Goal: Task Accomplishment & Management: Manage account settings

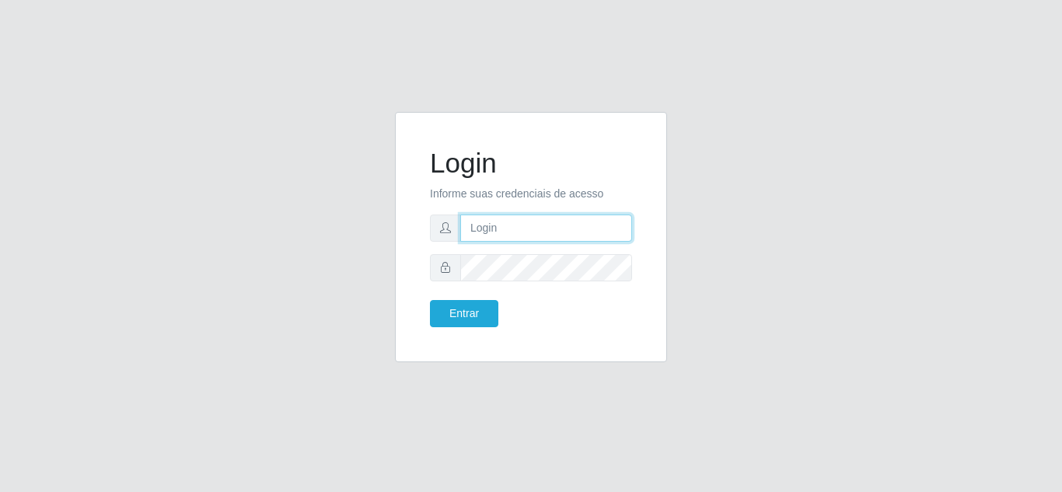
click at [521, 225] on input "text" at bounding box center [546, 228] width 172 height 27
click at [484, 229] on input "text" at bounding box center [546, 228] width 172 height 27
paste input "joaopaulo@red5"
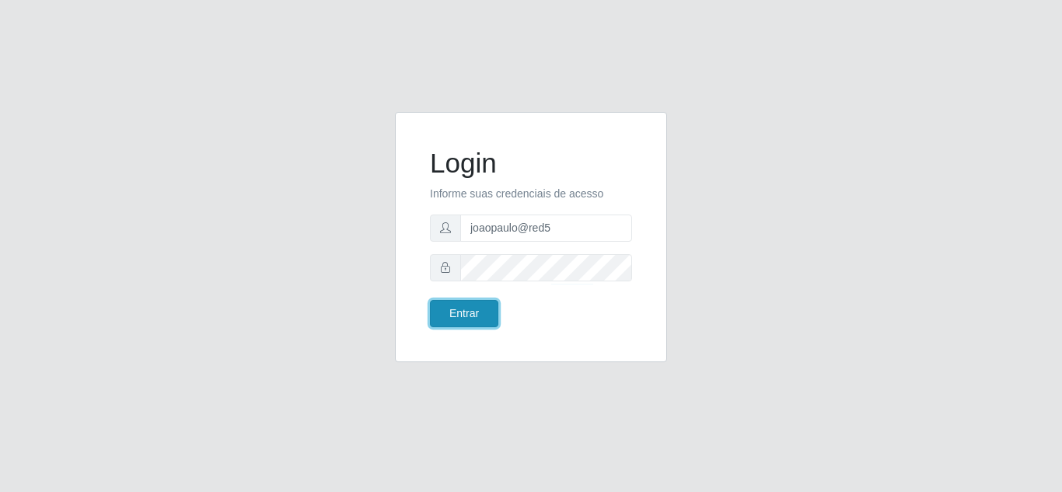
click at [484, 311] on button "Entrar" at bounding box center [464, 313] width 68 height 27
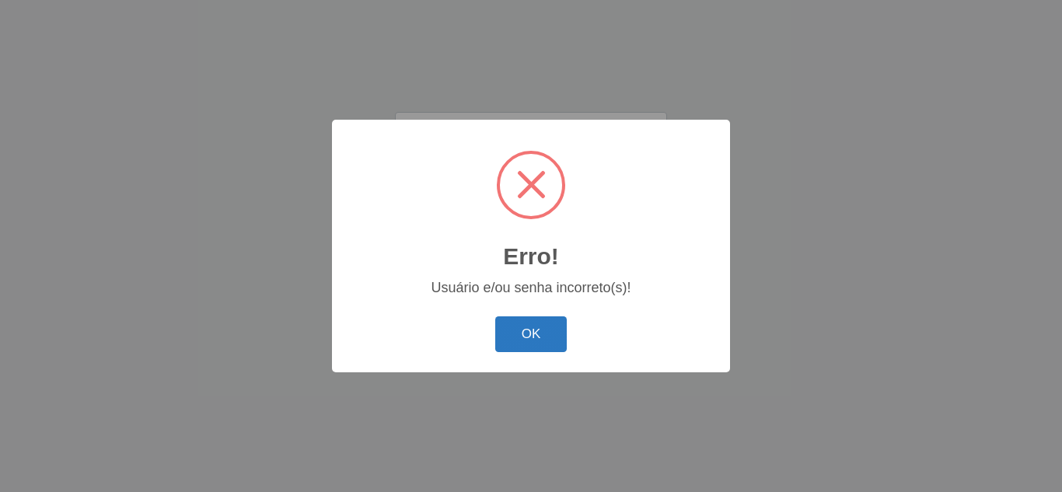
click at [519, 326] on button "OK" at bounding box center [531, 334] width 72 height 37
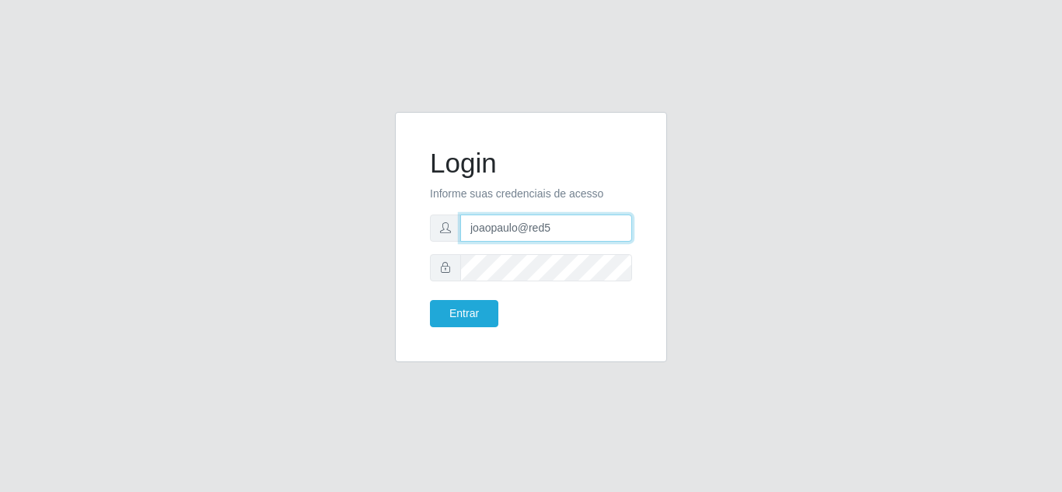
click at [577, 235] on input "joaopaulo@red5" at bounding box center [546, 228] width 172 height 27
click at [566, 230] on input "joaopaulo@red5" at bounding box center [546, 228] width 172 height 27
drag, startPoint x: 295, startPoint y: 229, endPoint x: 263, endPoint y: 229, distance: 31.9
click at [263, 229] on div "Login Informe suas credenciais de acesso joaopaulo@red5 Entrar" at bounding box center [531, 246] width 886 height 269
paste input "text"
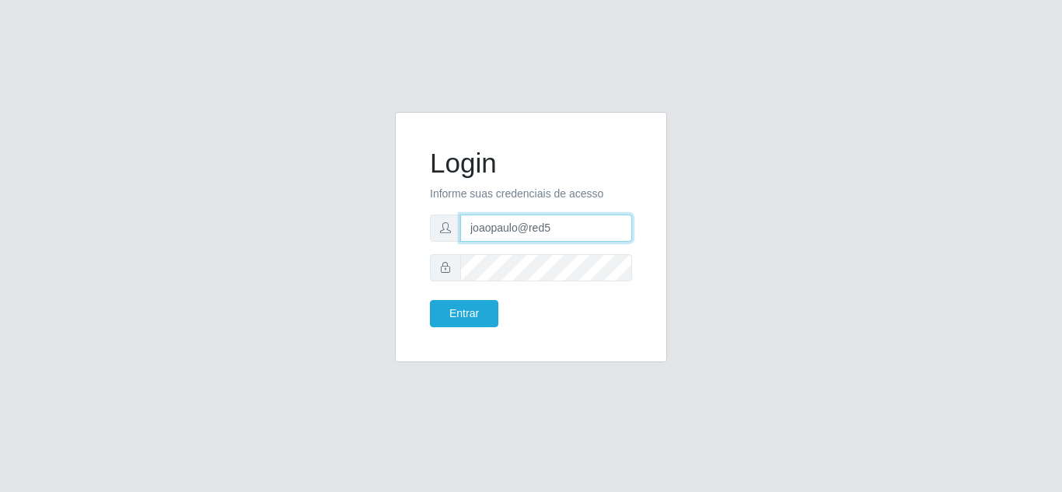
type input "joaopaulo@red5"
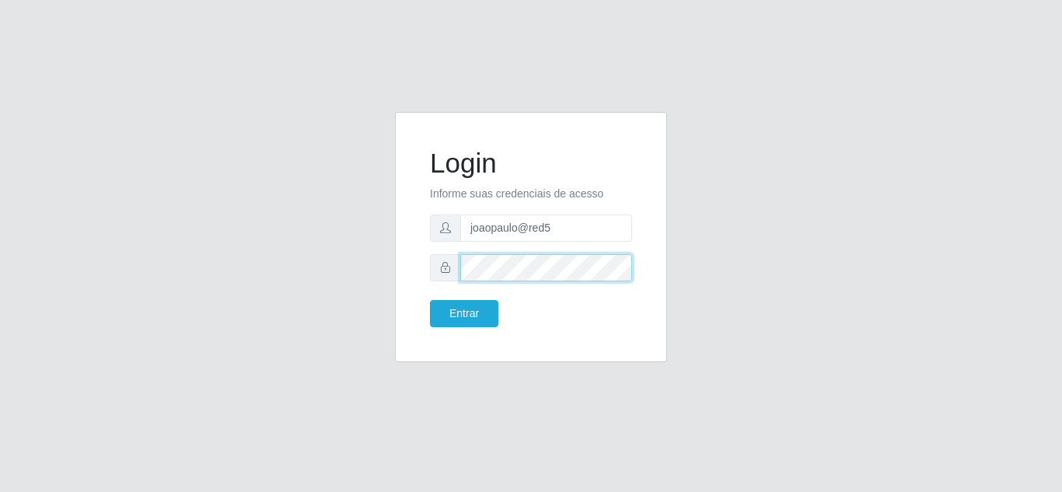
click at [273, 264] on div "Login Informe suas credenciais de acesso joaopaulo@red5 Entrar" at bounding box center [531, 246] width 886 height 269
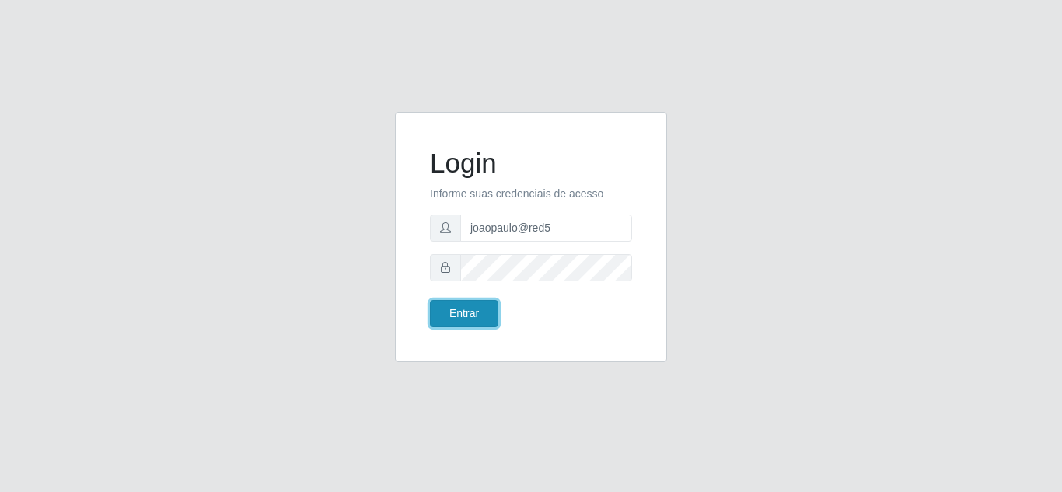
click at [487, 309] on button "Entrar" at bounding box center [464, 313] width 68 height 27
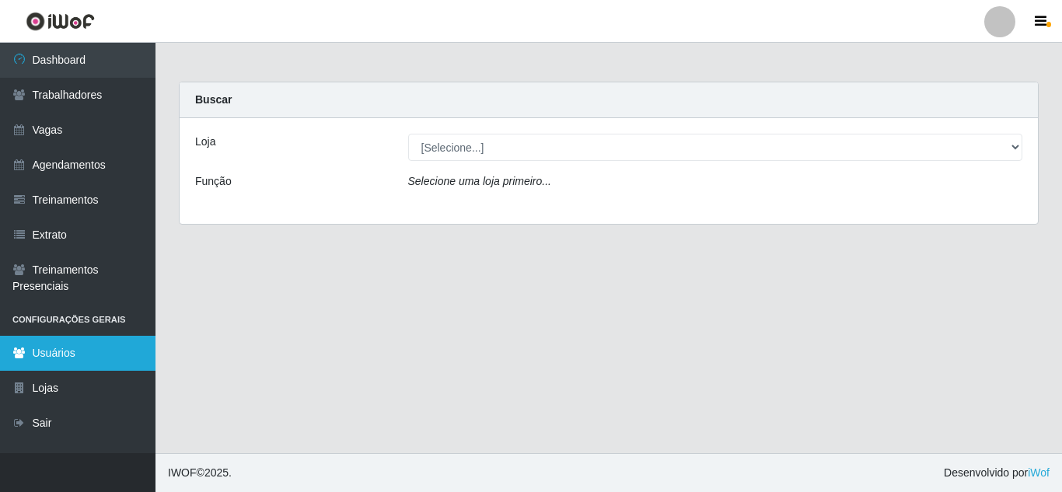
click at [64, 349] on link "Usuários" at bounding box center [77, 353] width 155 height 35
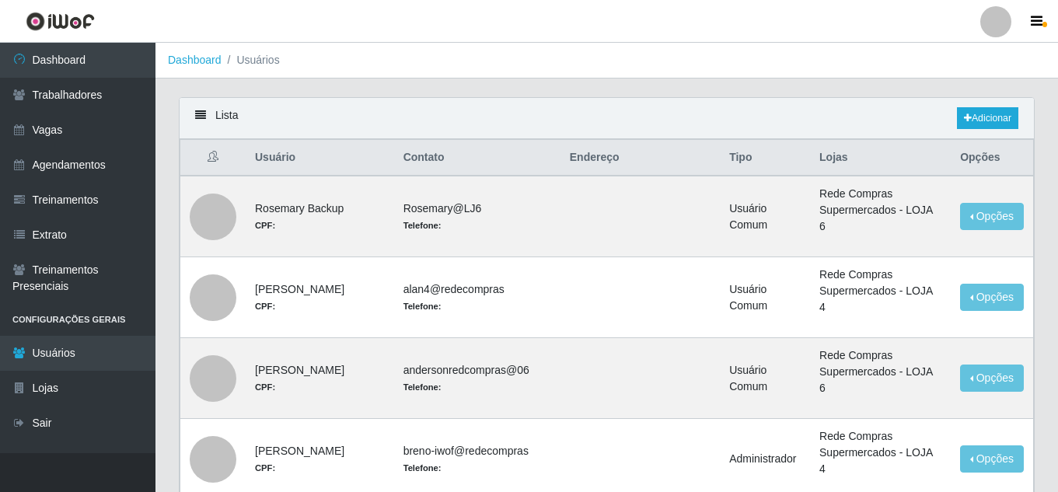
click at [198, 115] on icon at bounding box center [200, 115] width 11 height 11
click at [317, 54] on ol "Dashboard Usuários" at bounding box center [606, 61] width 903 height 36
click at [1042, 13] on button "button" at bounding box center [1038, 22] width 39 height 22
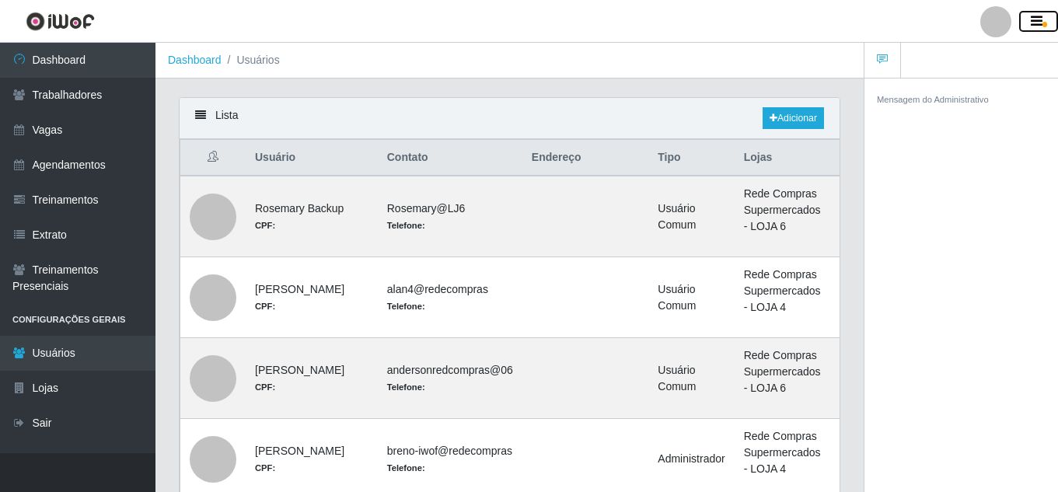
click at [1042, 13] on button "button" at bounding box center [1038, 22] width 39 height 22
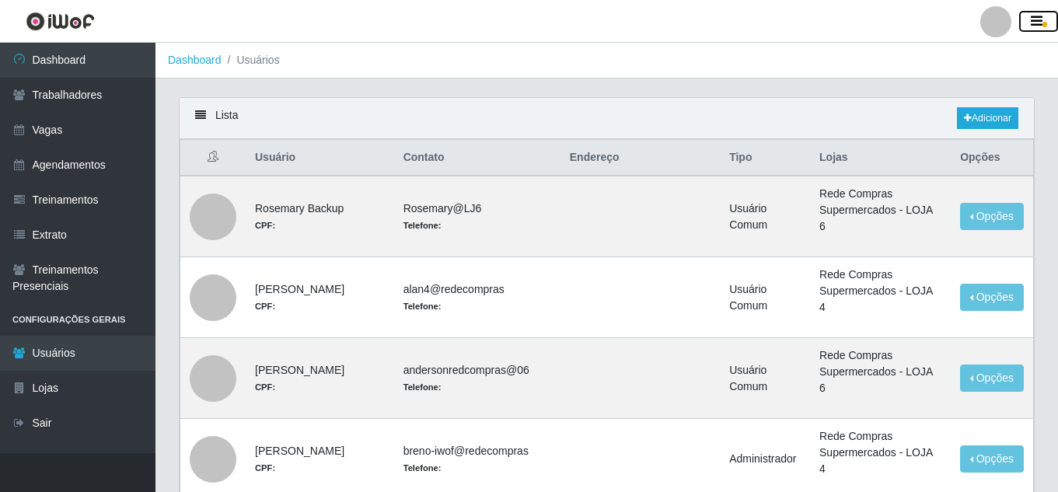
click at [1042, 13] on button "button" at bounding box center [1038, 22] width 39 height 22
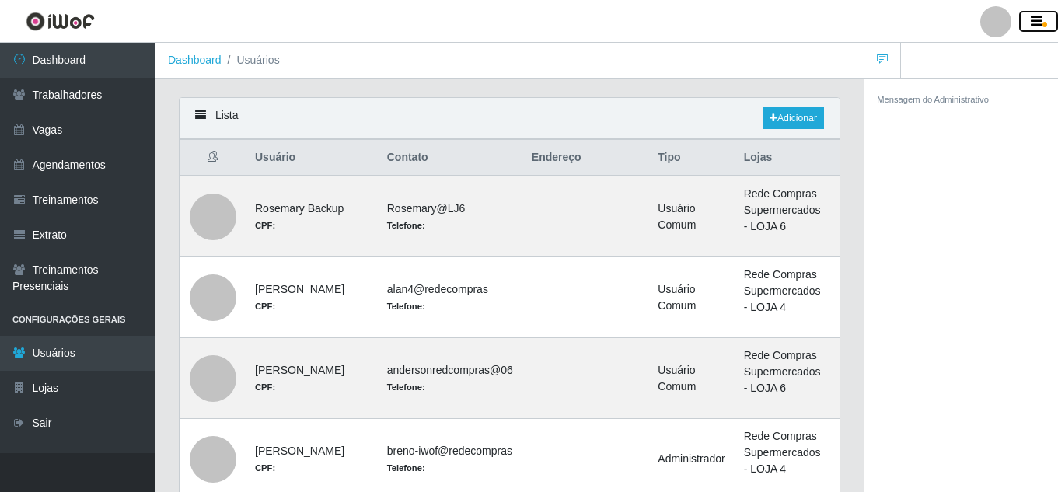
click at [1042, 13] on button "button" at bounding box center [1038, 22] width 39 height 22
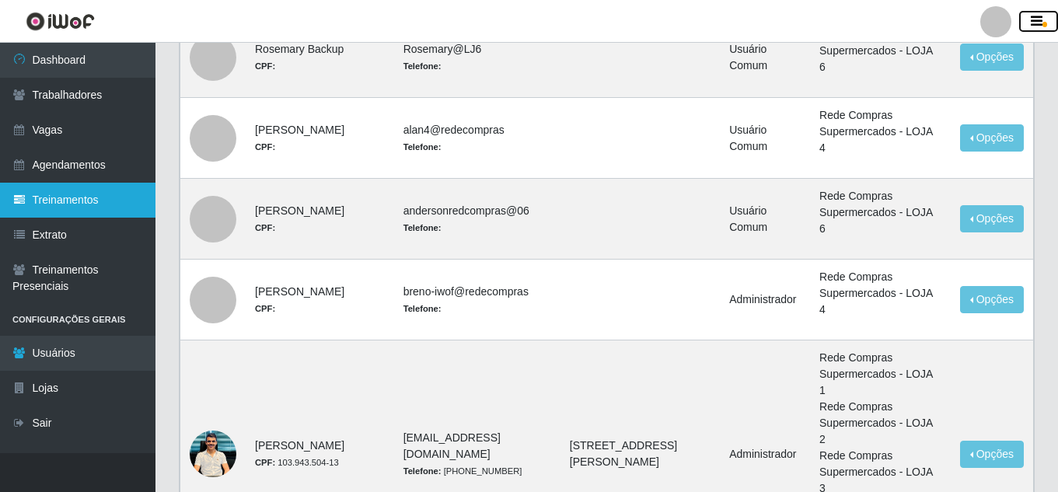
scroll to position [155, 0]
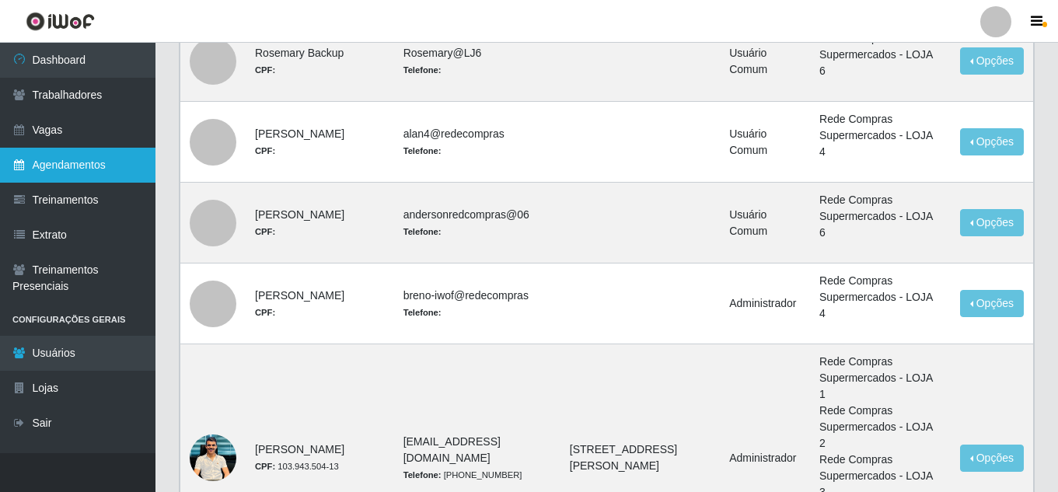
click at [86, 164] on link "Agendamentos" at bounding box center [77, 165] width 155 height 35
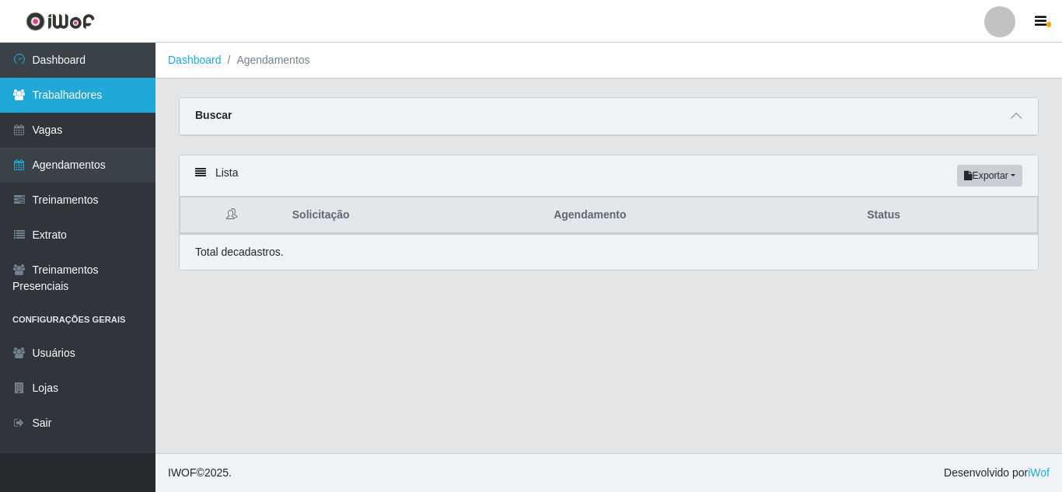
click at [82, 95] on link "Trabalhadores" at bounding box center [77, 95] width 155 height 35
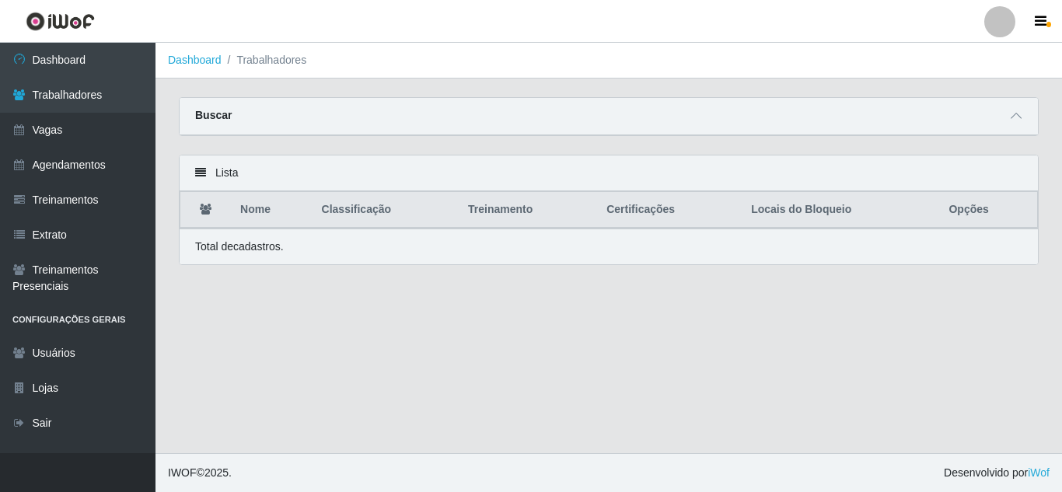
click at [383, 118] on div "Buscar" at bounding box center [609, 116] width 858 height 37
click at [1009, 123] on span at bounding box center [1016, 116] width 19 height 18
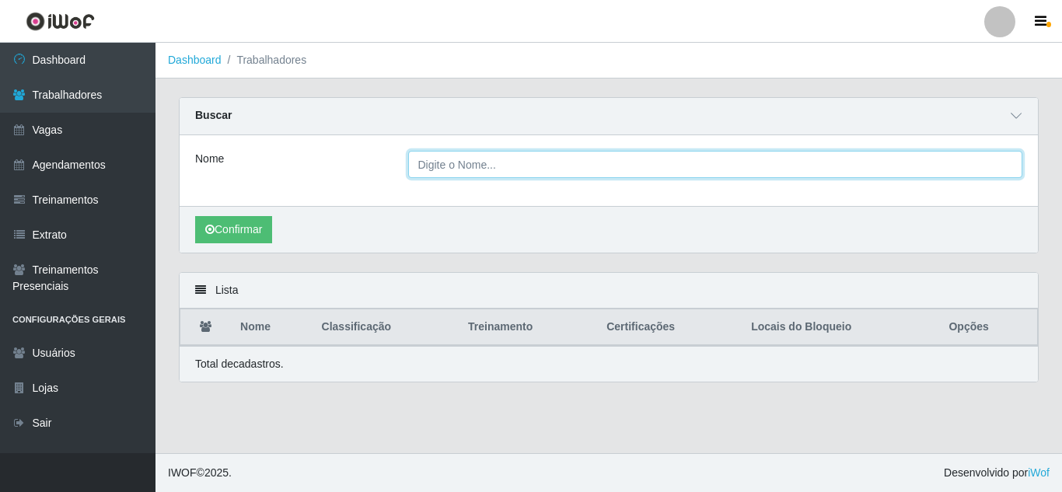
click at [530, 167] on input "Nome" at bounding box center [715, 164] width 615 height 27
click at [195, 216] on button "Confirmar" at bounding box center [233, 229] width 77 height 27
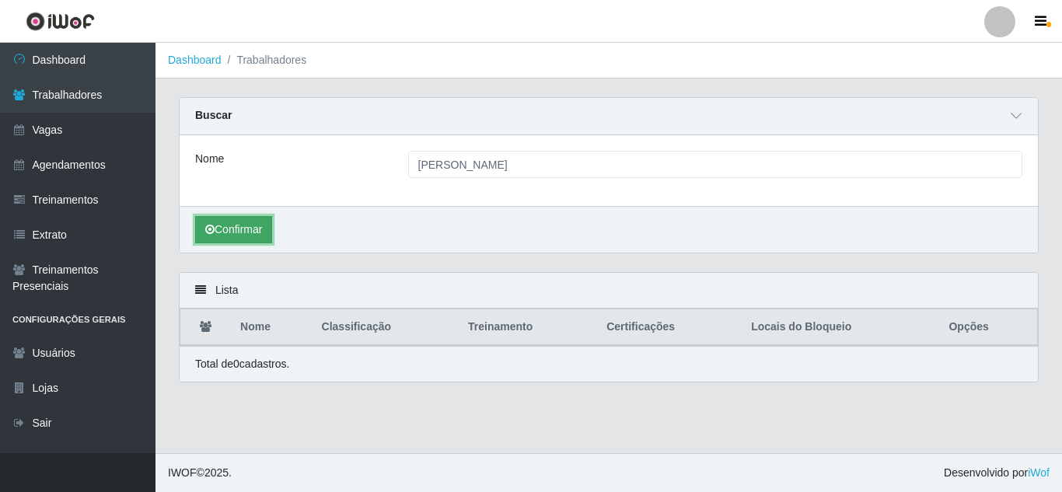
click at [250, 234] on button "Confirmar" at bounding box center [233, 229] width 77 height 27
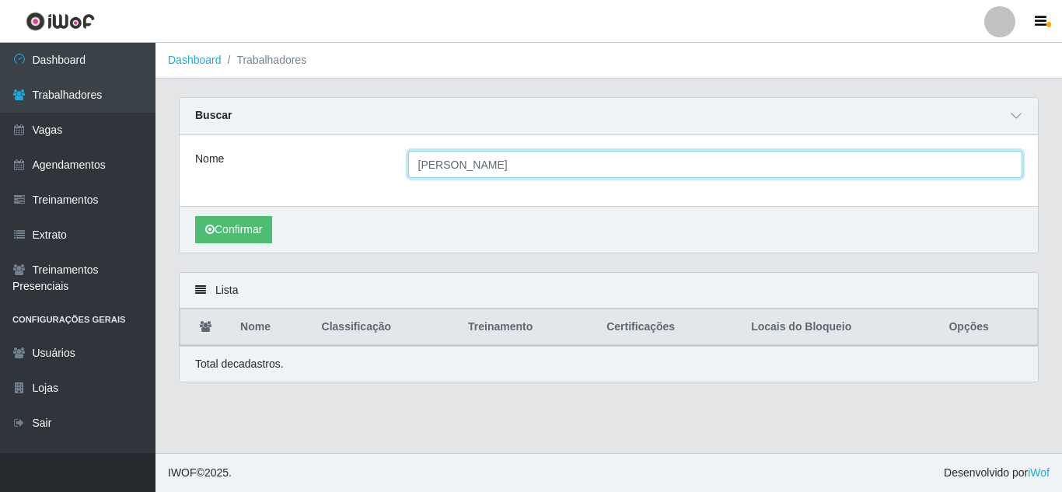
click at [505, 156] on input "[PERSON_NAME]" at bounding box center [715, 164] width 615 height 27
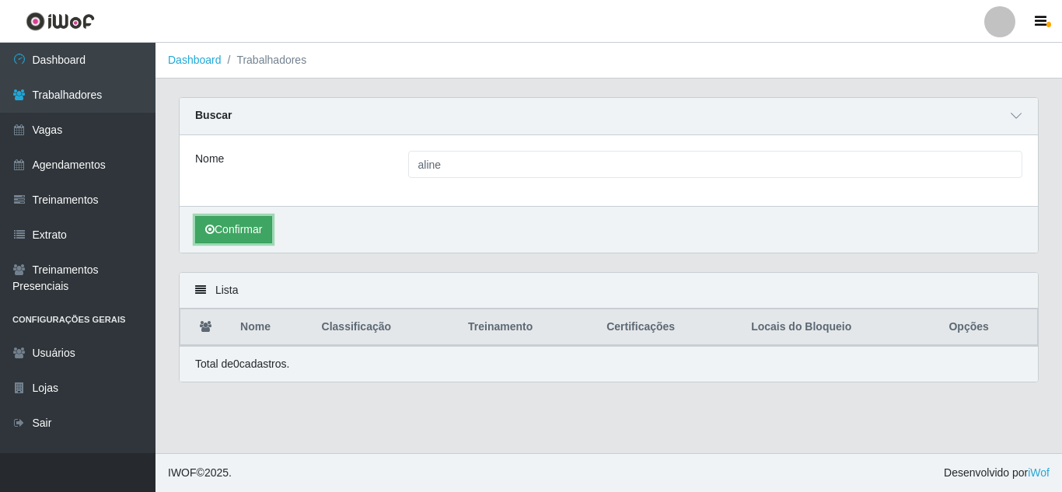
click at [229, 229] on button "Confirmar" at bounding box center [233, 229] width 77 height 27
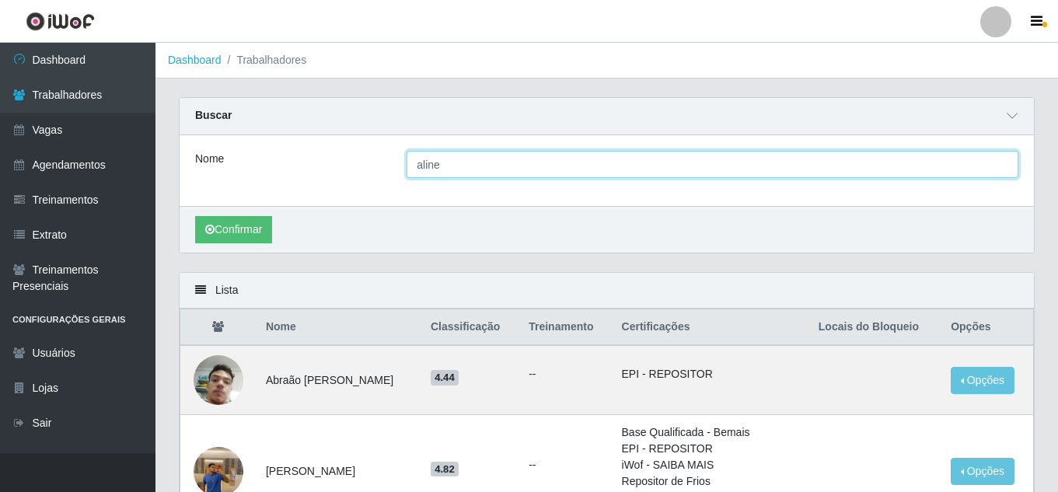
drag, startPoint x: 491, startPoint y: 165, endPoint x: 278, endPoint y: 125, distance: 215.9
click at [278, 125] on div "Buscar Nome aline Confirmar" at bounding box center [607, 175] width 856 height 156
type input "thaisa"
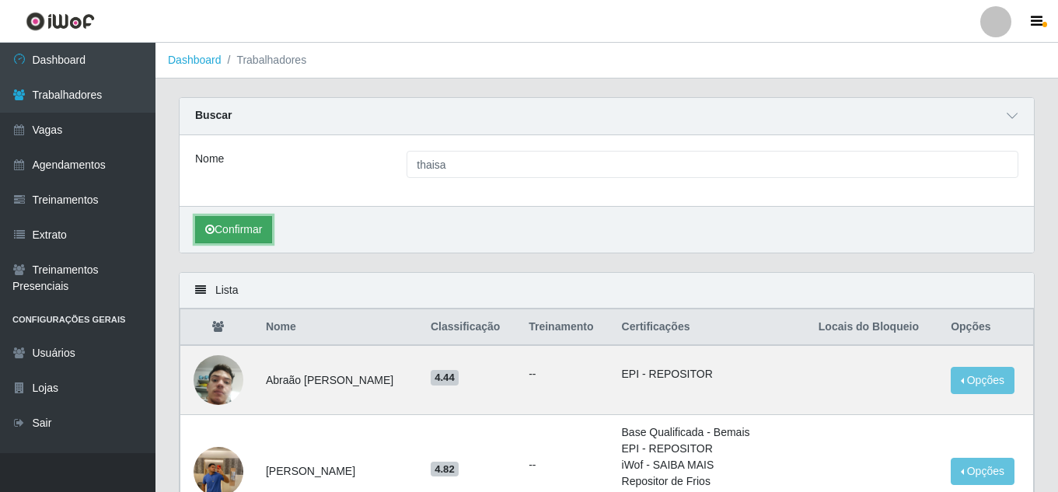
click at [252, 234] on button "Confirmar" at bounding box center [233, 229] width 77 height 27
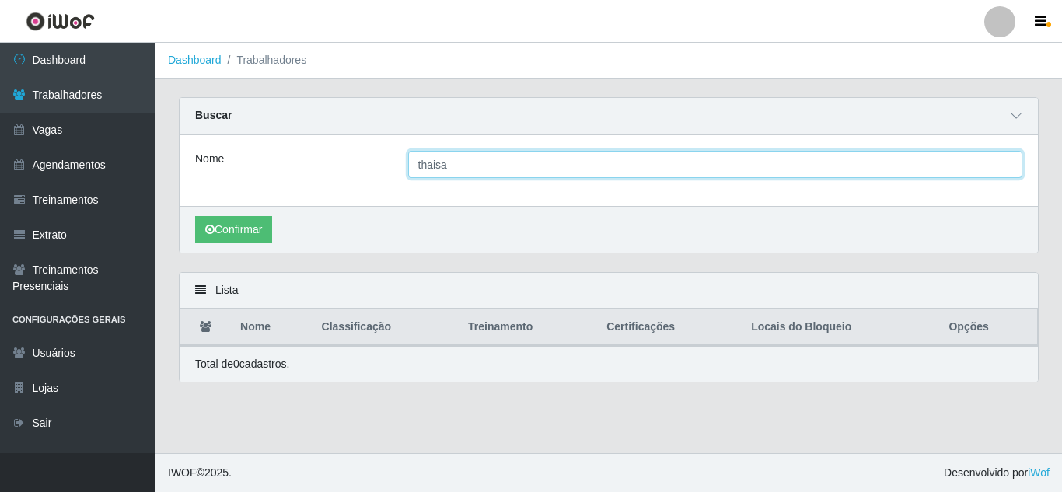
drag, startPoint x: 454, startPoint y: 168, endPoint x: 313, endPoint y: 151, distance: 142.5
click at [333, 152] on div "Nome thaisa" at bounding box center [608, 164] width 850 height 27
type input "[PERSON_NAME]"
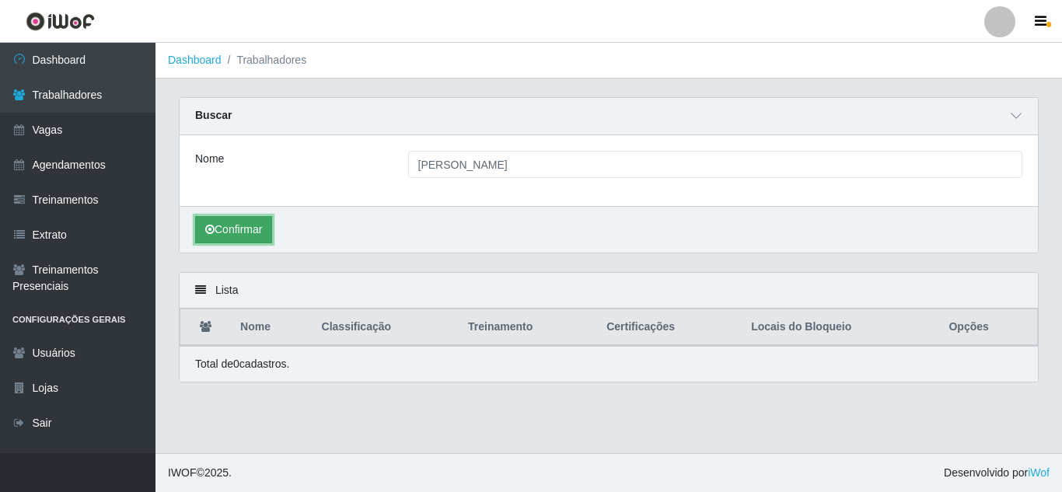
click at [259, 236] on button "Confirmar" at bounding box center [233, 229] width 77 height 27
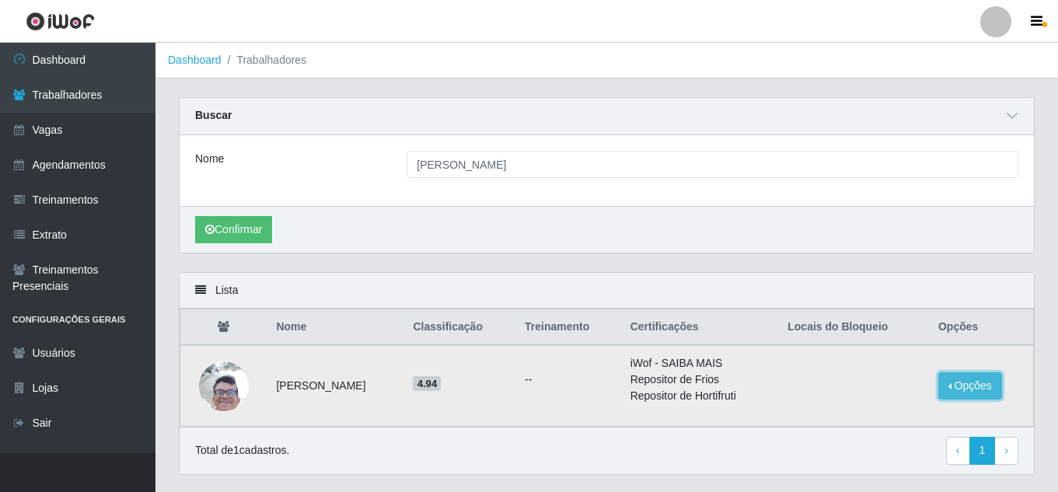
click at [980, 396] on button "Opções" at bounding box center [970, 385] width 64 height 27
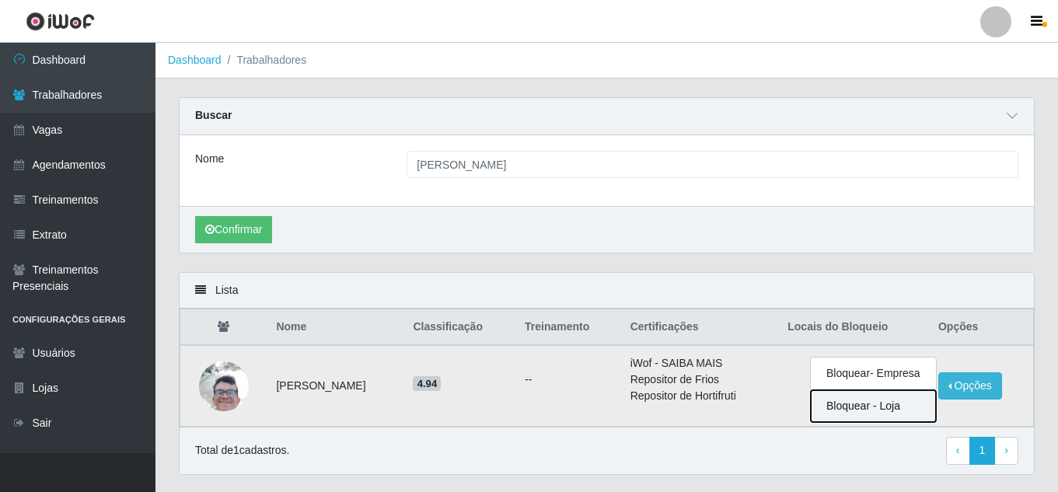
click at [871, 405] on button "Bloquear - Loja" at bounding box center [873, 406] width 125 height 32
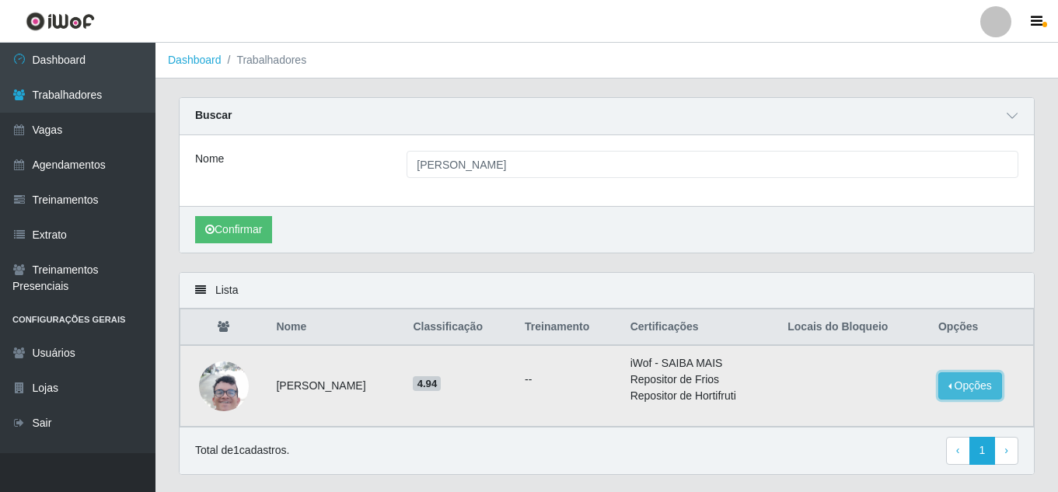
click at [979, 396] on button "Opções" at bounding box center [970, 385] width 64 height 27
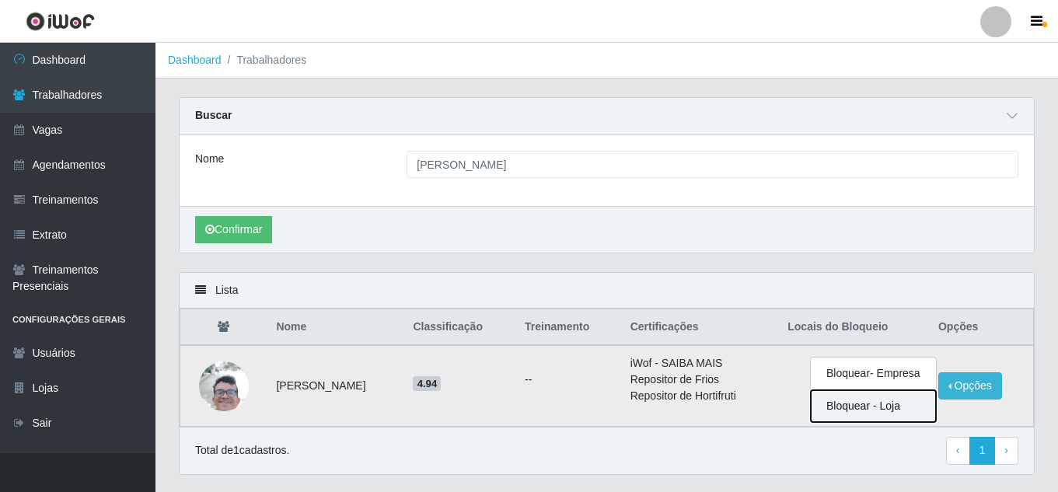
click at [906, 405] on button "Bloquear - Loja" at bounding box center [873, 406] width 125 height 32
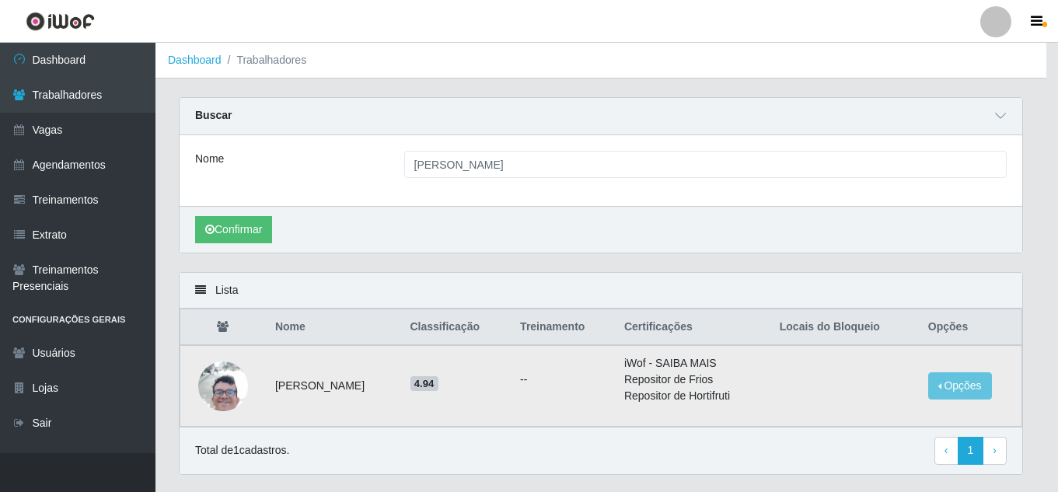
click at [906, 405] on div "Carregando... Banir trabalhador × Selecione a loja a qual o usuário deve ser ba…" at bounding box center [529, 246] width 1058 height 492
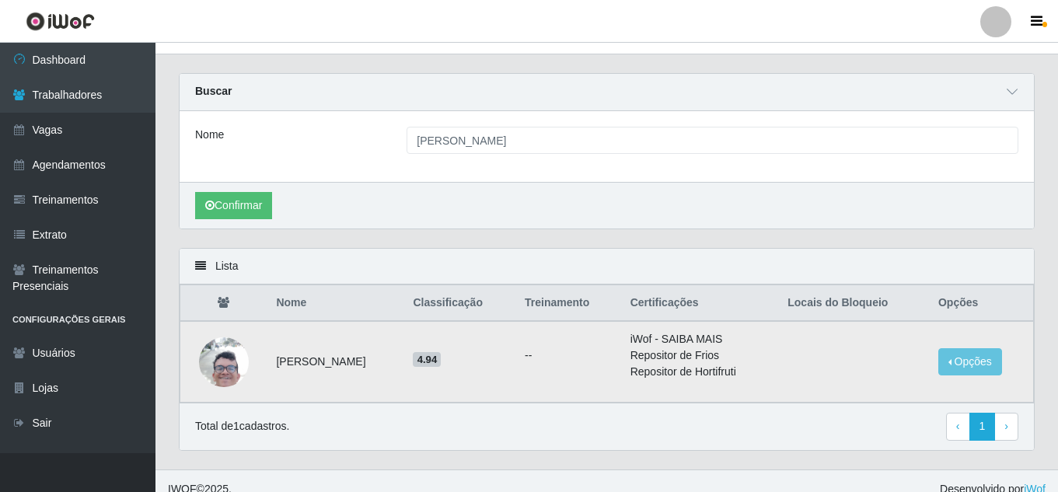
scroll to position [41, 0]
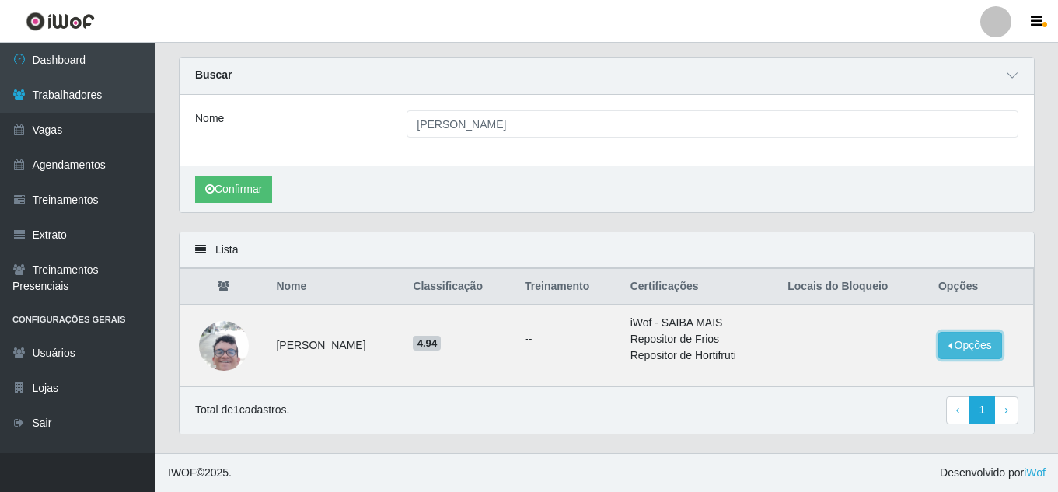
click at [979, 345] on button "Opções" at bounding box center [970, 345] width 64 height 27
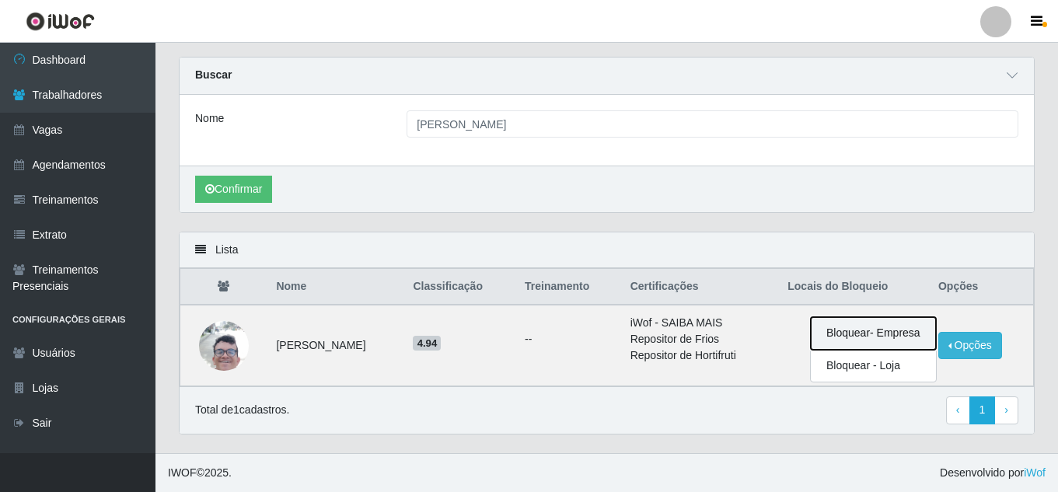
click at [897, 332] on button "Bloquear - Empresa" at bounding box center [873, 333] width 125 height 33
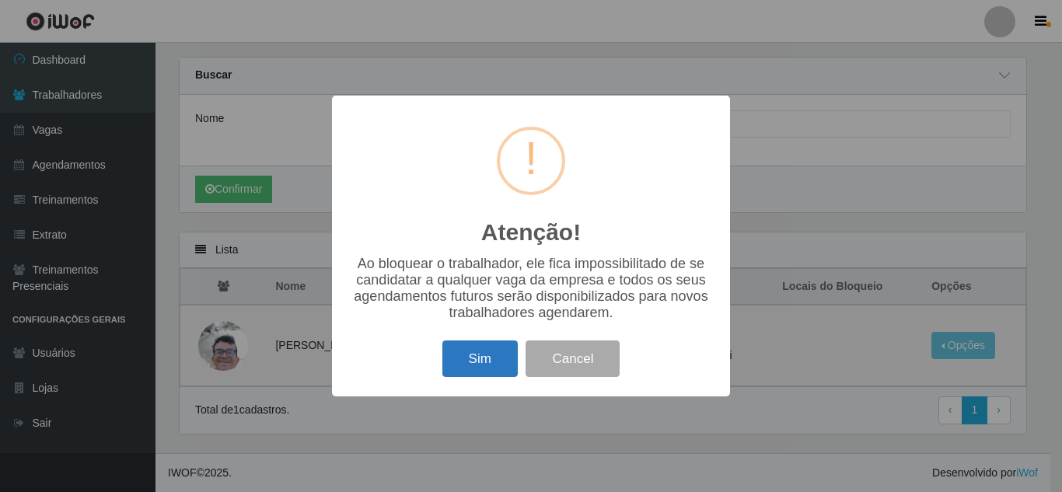
click at [489, 351] on button "Sim" at bounding box center [479, 358] width 75 height 37
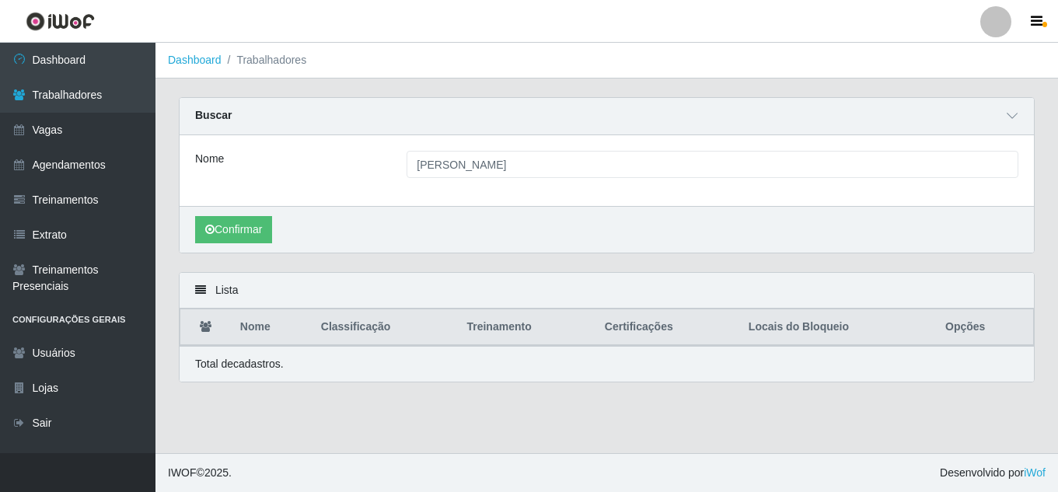
scroll to position [0, 0]
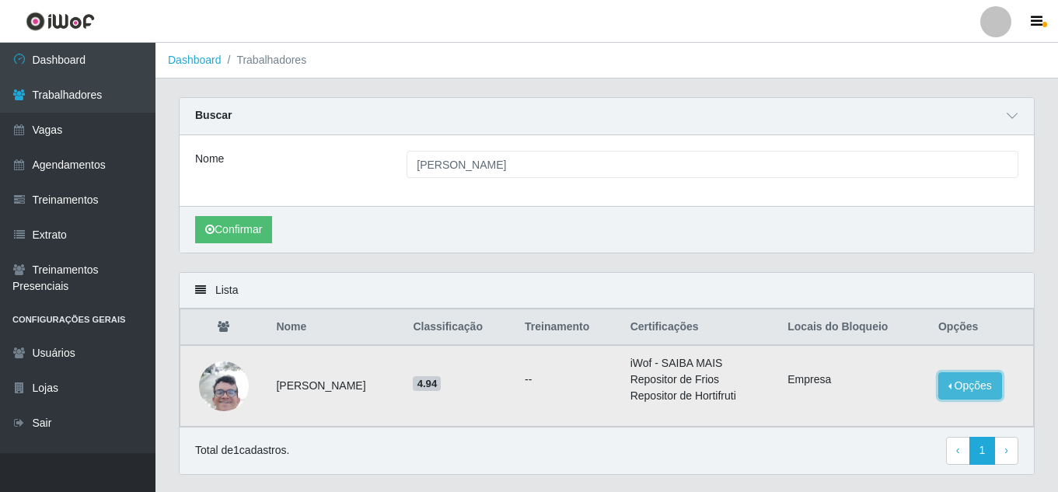
click at [953, 385] on button "Opções" at bounding box center [970, 385] width 64 height 27
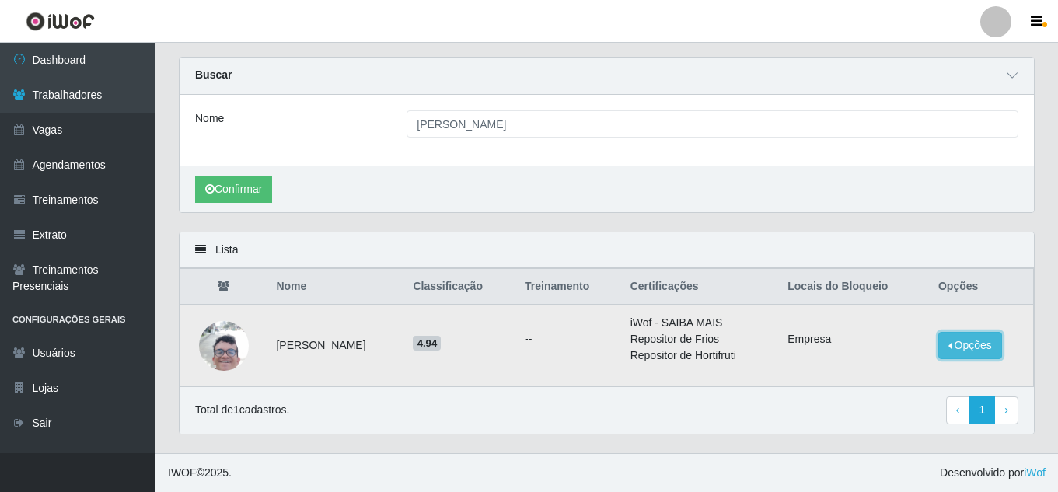
click at [986, 344] on button "Opções" at bounding box center [970, 345] width 64 height 27
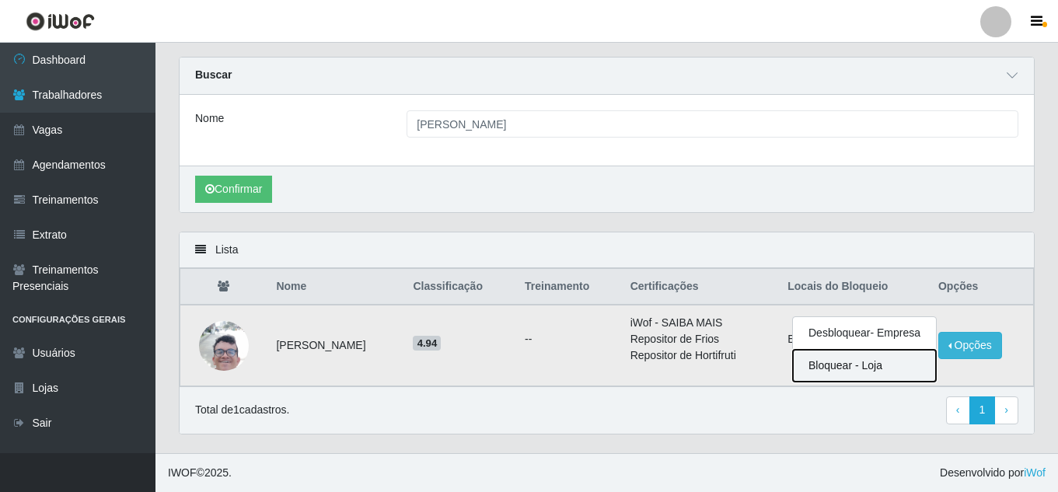
click at [878, 368] on button "Bloquear - Loja" at bounding box center [864, 366] width 143 height 32
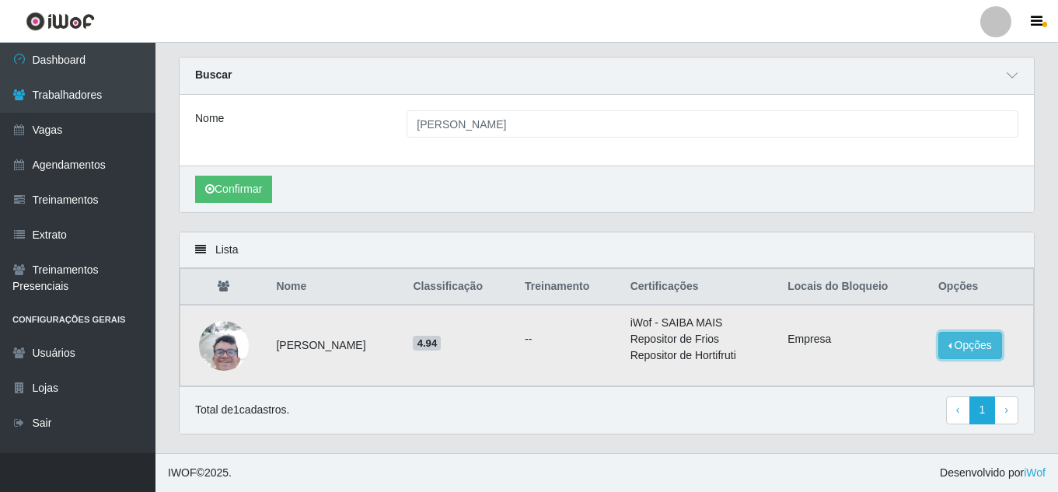
click at [972, 344] on button "Opções" at bounding box center [970, 345] width 64 height 27
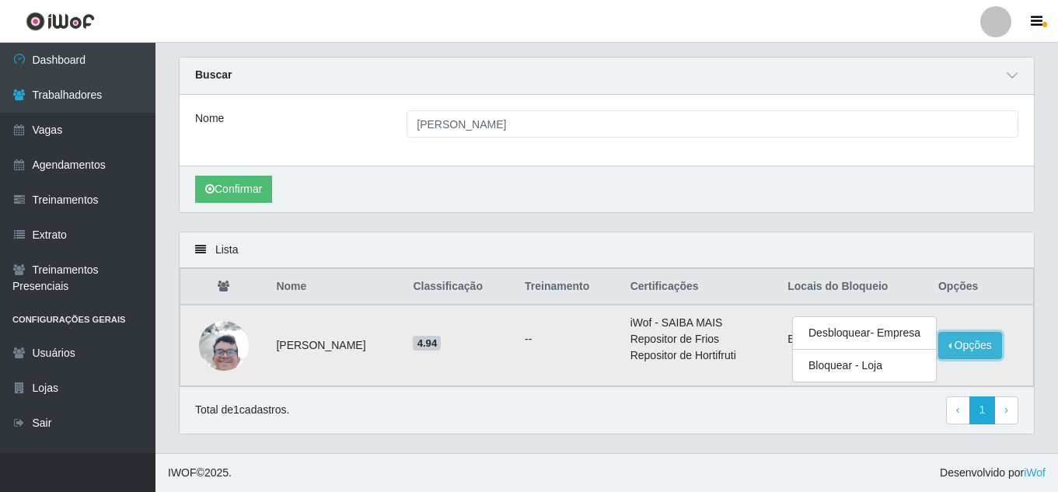
click at [972, 344] on button "Opções" at bounding box center [970, 345] width 64 height 27
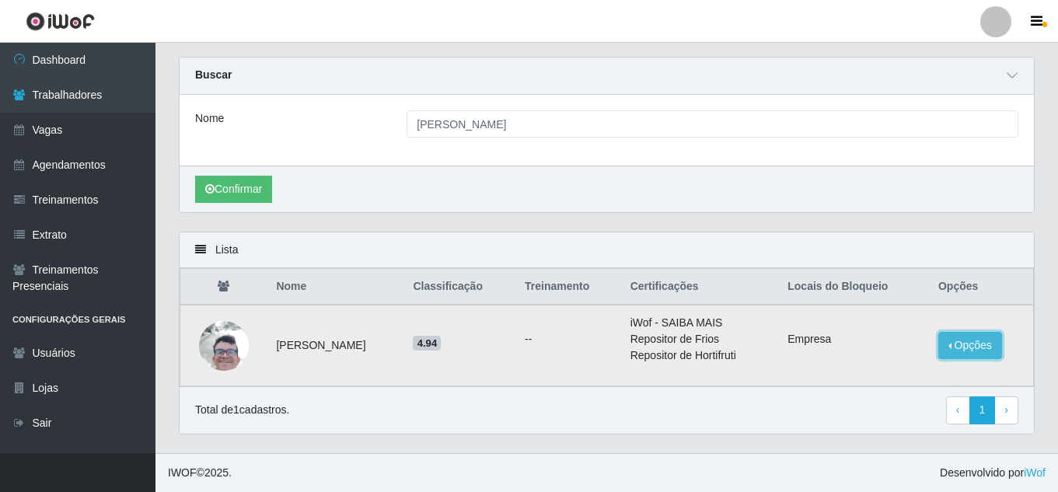
click at [972, 344] on button "Opções" at bounding box center [970, 345] width 64 height 27
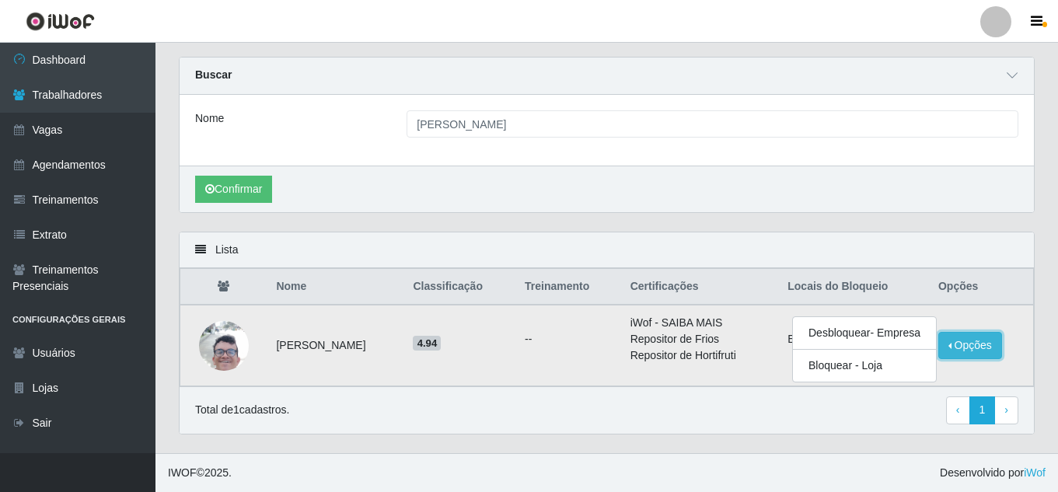
click at [972, 344] on button "Opções" at bounding box center [970, 345] width 64 height 27
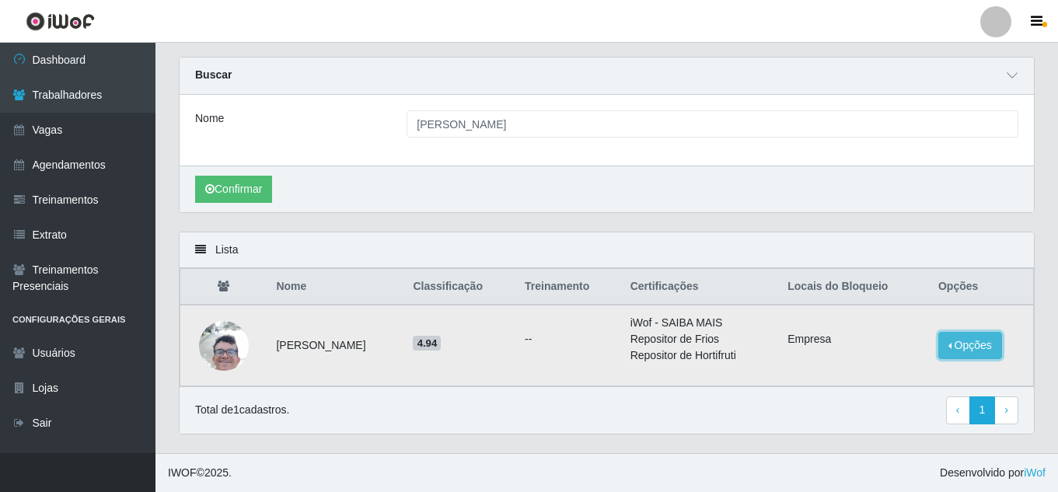
click at [966, 344] on button "Opções" at bounding box center [970, 345] width 64 height 27
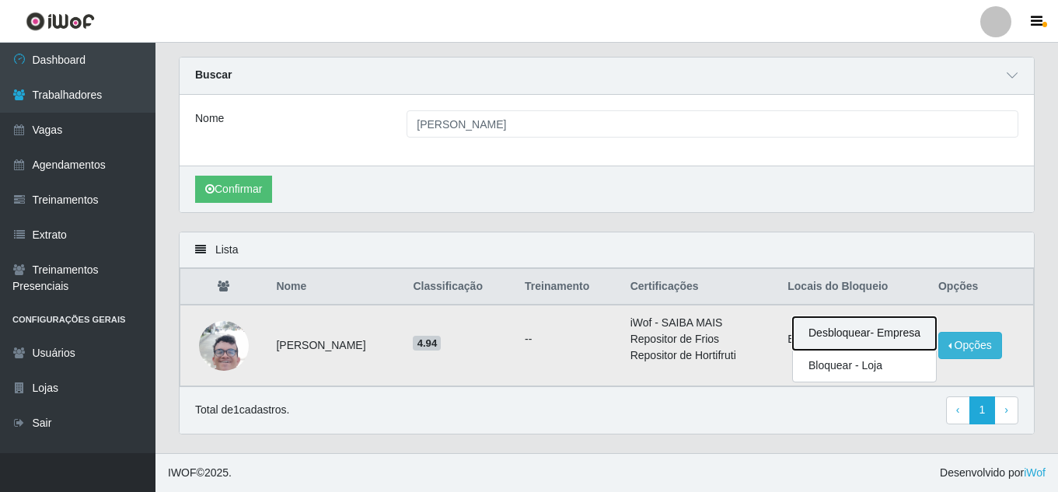
click at [885, 337] on button "Desbloquear - Empresa" at bounding box center [864, 333] width 143 height 33
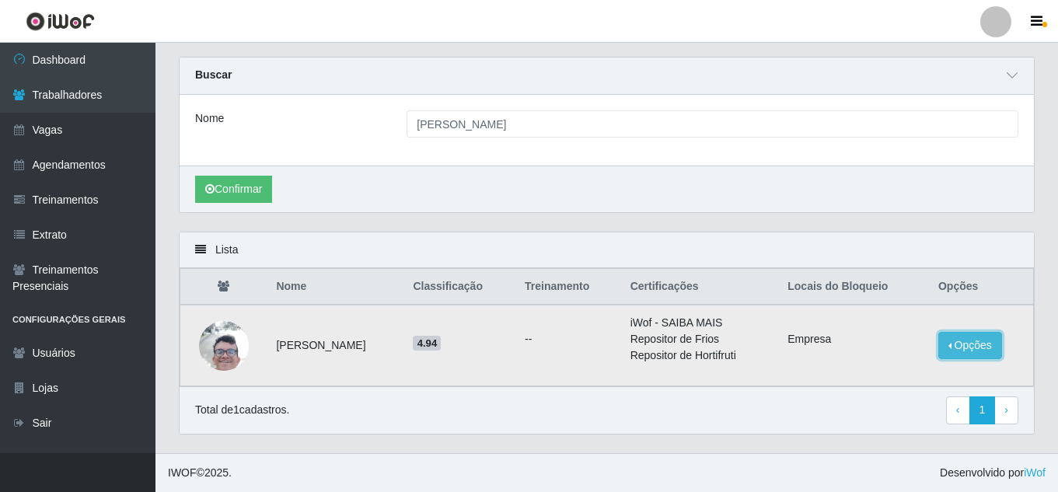
click at [959, 346] on button "Opções" at bounding box center [970, 345] width 64 height 27
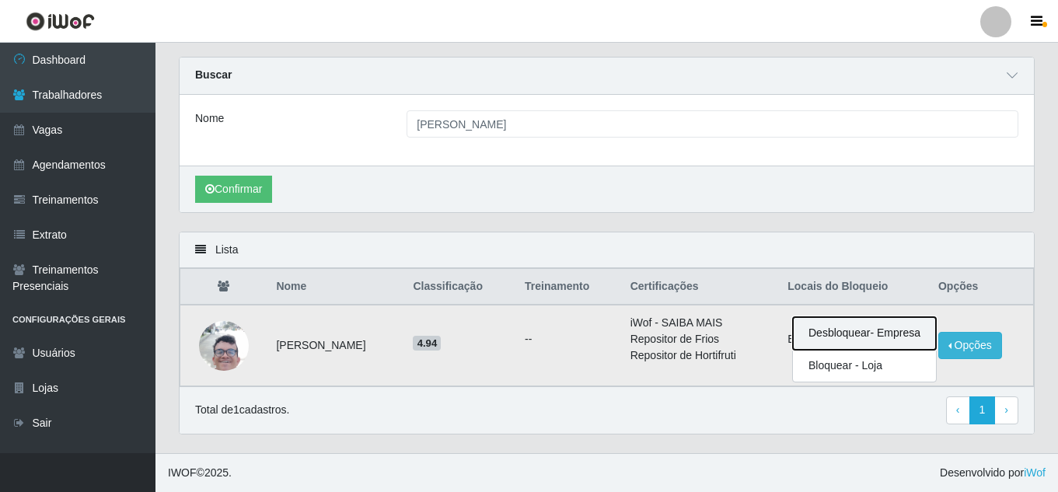
click at [849, 333] on button "Desbloquear - Empresa" at bounding box center [864, 333] width 143 height 33
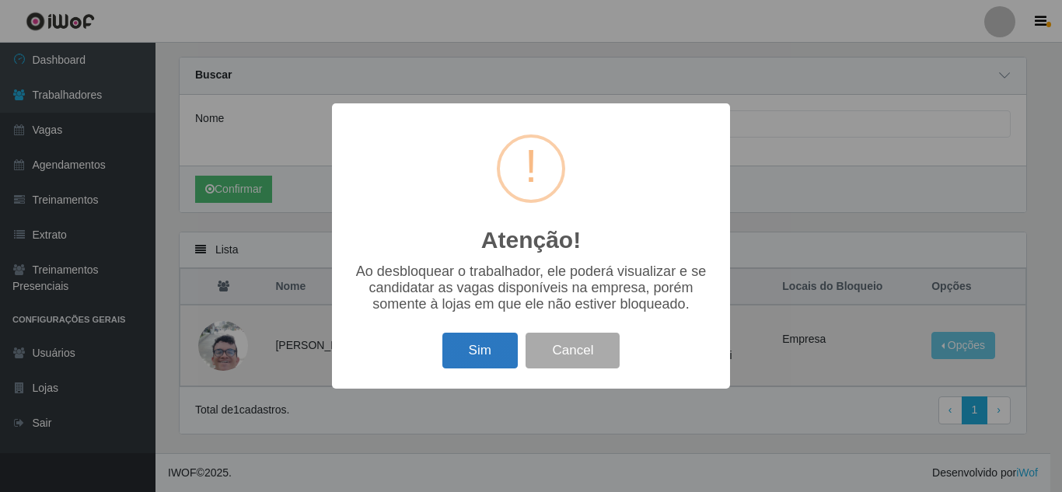
click at [473, 351] on button "Sim" at bounding box center [479, 351] width 75 height 37
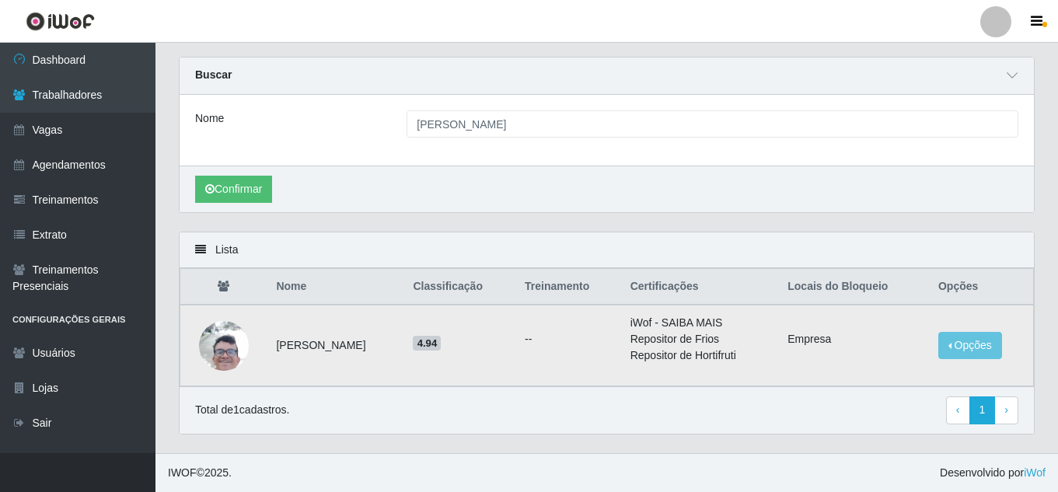
scroll to position [0, 0]
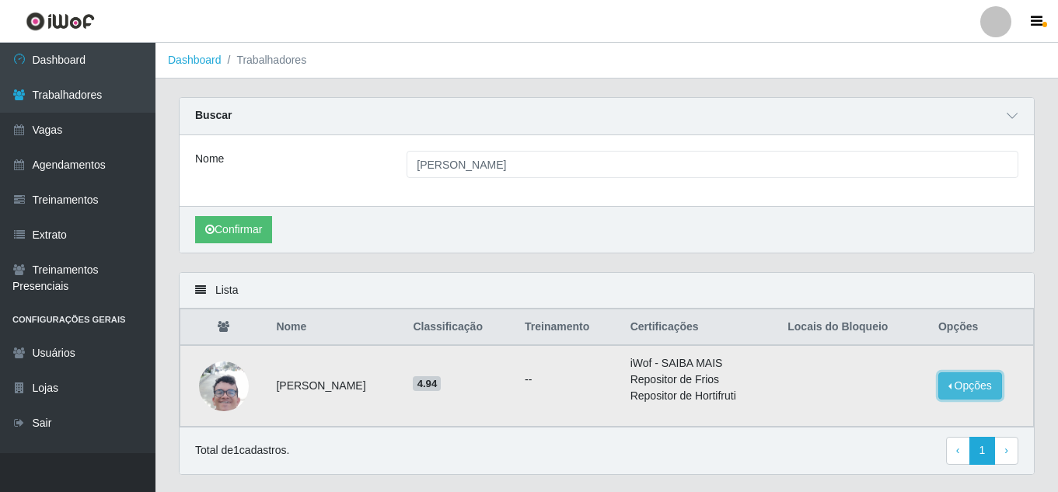
click at [956, 387] on button "Opções" at bounding box center [970, 385] width 64 height 27
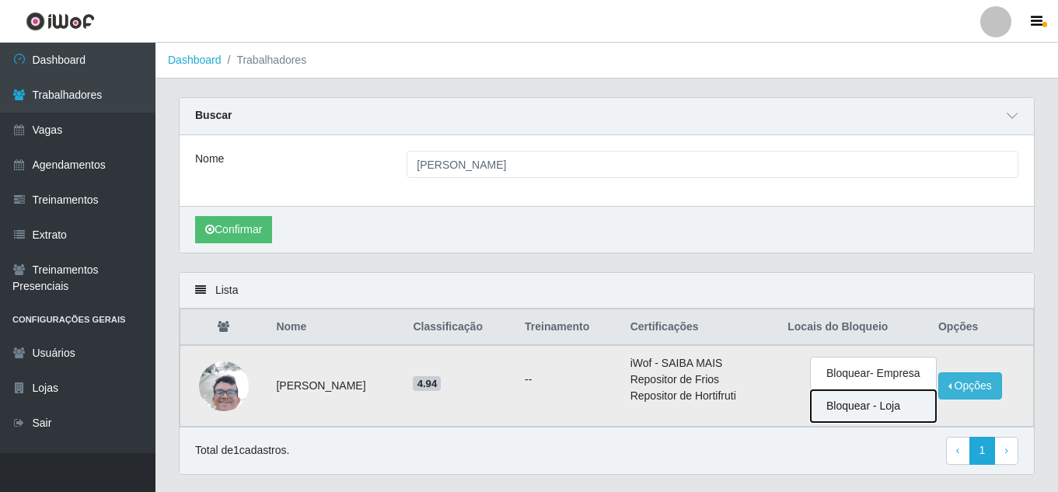
click at [843, 410] on button "Bloquear - Loja" at bounding box center [873, 406] width 125 height 32
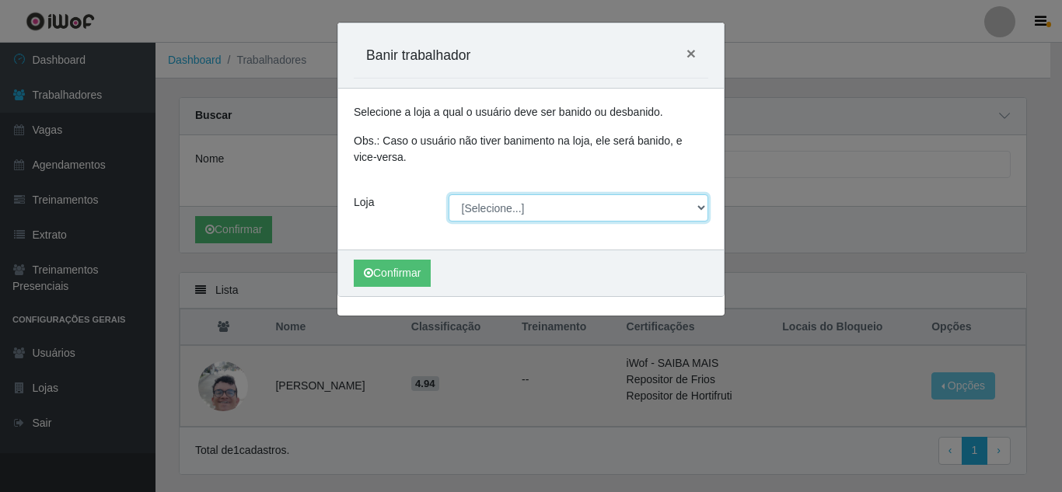
click at [698, 203] on select "[Selecione...] Rede Compras Supermercados - LOJA 5" at bounding box center [579, 207] width 260 height 27
select select "397"
click at [449, 194] on select "[Selecione...] Rede Compras Supermercados - LOJA 5" at bounding box center [579, 207] width 260 height 27
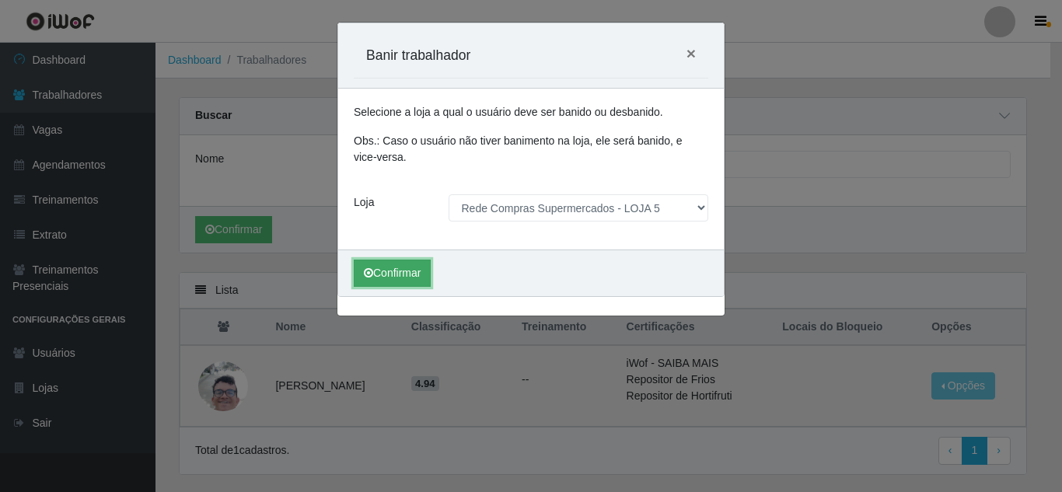
click at [418, 276] on button "Confirmar" at bounding box center [392, 273] width 77 height 27
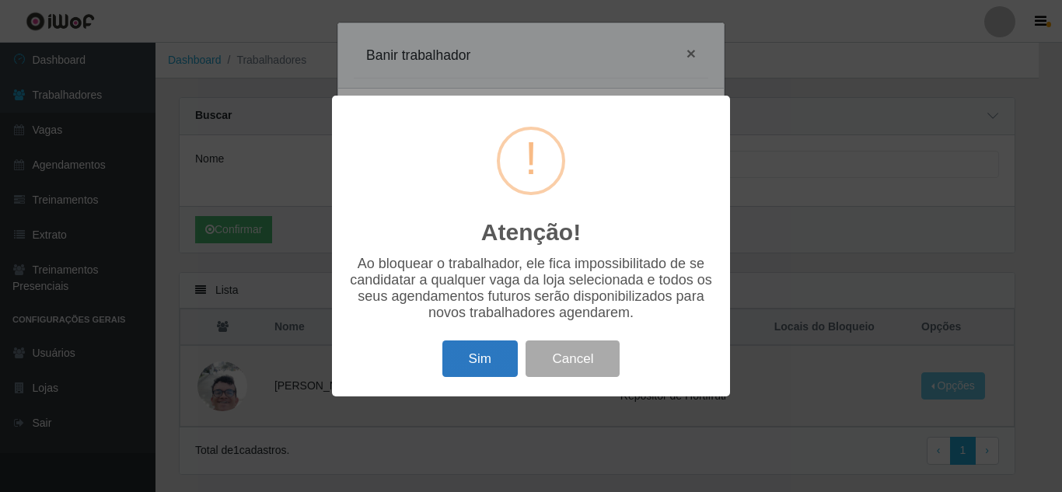
click at [477, 358] on button "Sim" at bounding box center [479, 358] width 75 height 37
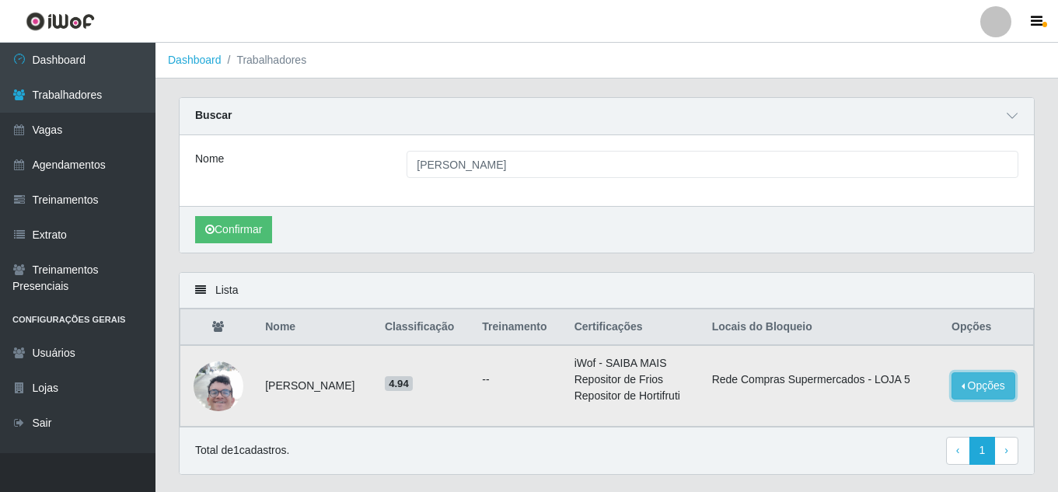
click at [985, 387] on button "Opções" at bounding box center [984, 385] width 64 height 27
